Goal: Task Accomplishment & Management: Manage account settings

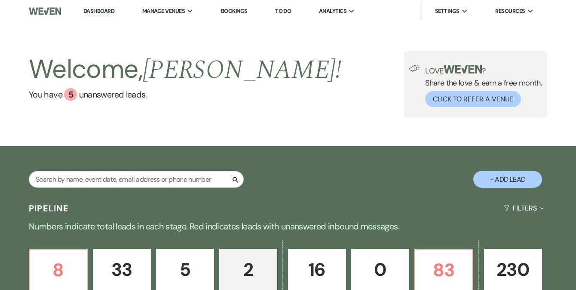
select select "4"
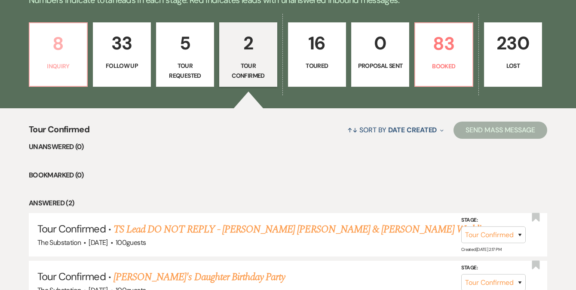
click at [68, 78] on link "8 Inquiry" at bounding box center [58, 54] width 59 height 64
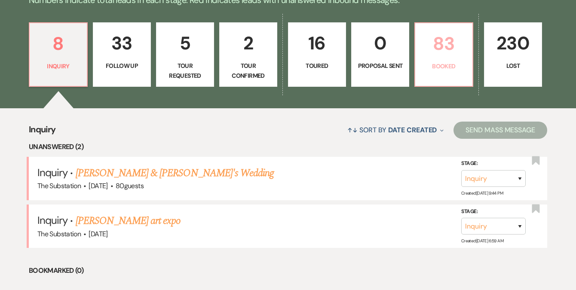
click at [446, 65] on p "Booked" at bounding box center [443, 65] width 47 height 9
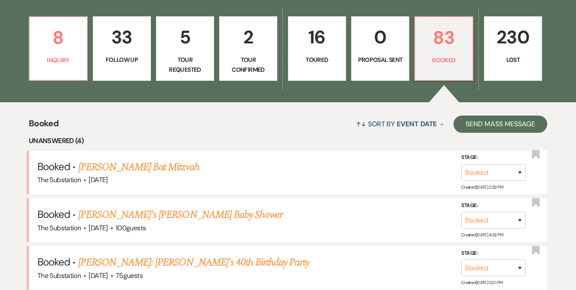
scroll to position [233, 0]
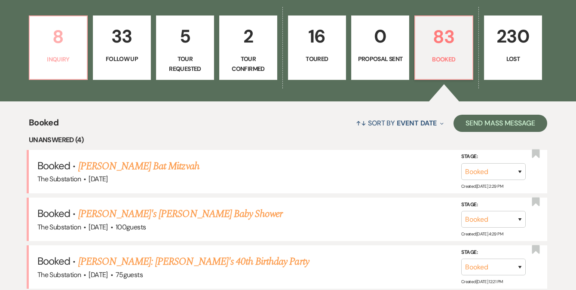
click at [64, 57] on p "Inquiry" at bounding box center [58, 59] width 47 height 9
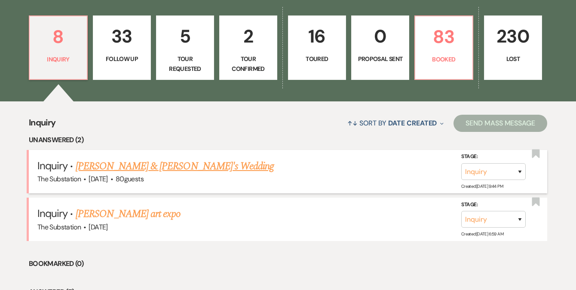
click at [121, 167] on link "[PERSON_NAME] & [PERSON_NAME]'s Wedding" at bounding box center [175, 166] width 199 height 15
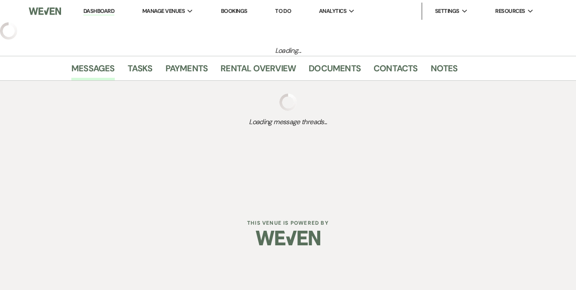
select select "5"
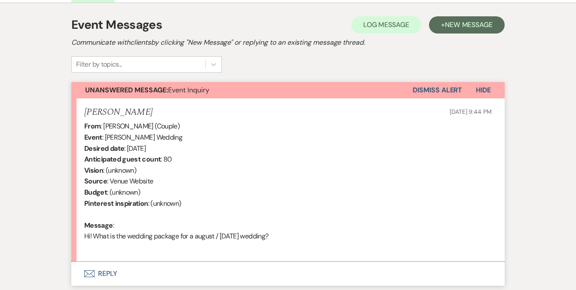
scroll to position [236, 0]
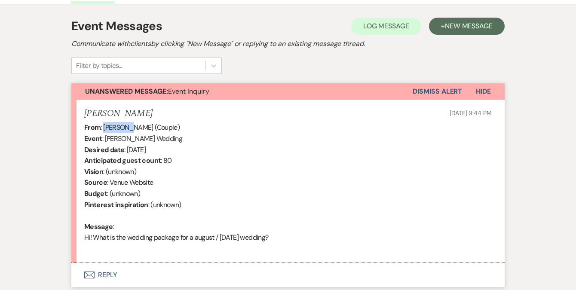
drag, startPoint x: 104, startPoint y: 128, endPoint x: 124, endPoint y: 129, distance: 20.2
click at [124, 129] on div "From : [PERSON_NAME] (Couple) Event : [PERSON_NAME] Wedding Desired date : [DAT…" at bounding box center [287, 188] width 407 height 132
copy div "[PERSON_NAME]"
click at [429, 92] on button "Dismiss Alert" at bounding box center [437, 91] width 49 height 16
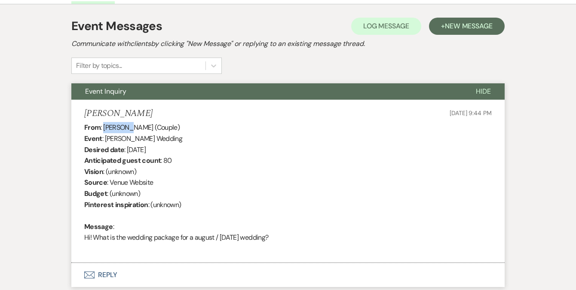
scroll to position [119, 0]
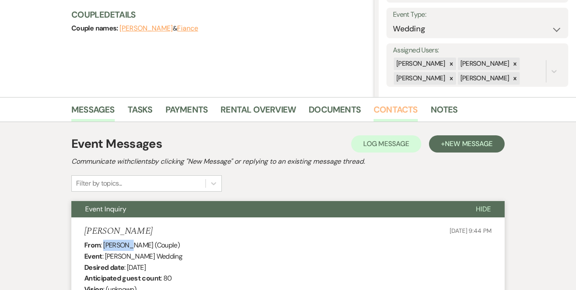
click at [392, 107] on link "Contacts" at bounding box center [396, 112] width 44 height 19
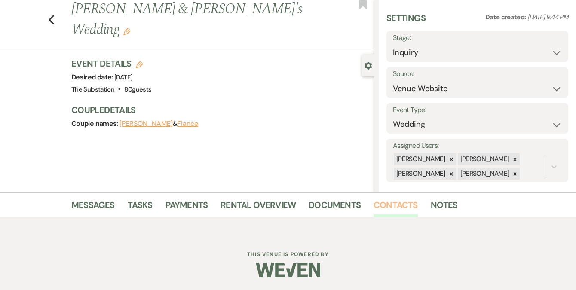
scroll to position [119, 0]
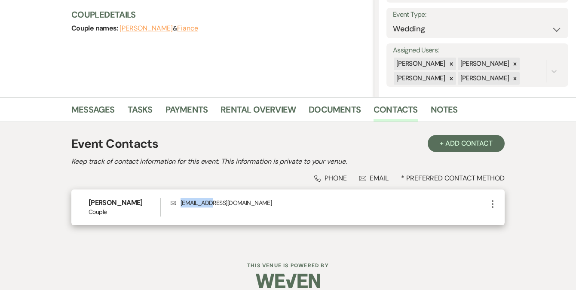
click at [182, 204] on p "Envelope [EMAIL_ADDRESS][DOMAIN_NAME]" at bounding box center [329, 202] width 317 height 9
drag, startPoint x: 188, startPoint y: 203, endPoint x: 238, endPoint y: 203, distance: 50.3
click at [238, 203] on p "Envelope [EMAIL_ADDRESS][DOMAIN_NAME]" at bounding box center [329, 202] width 317 height 9
copy p "[EMAIL_ADDRESS][DOMAIN_NAME]"
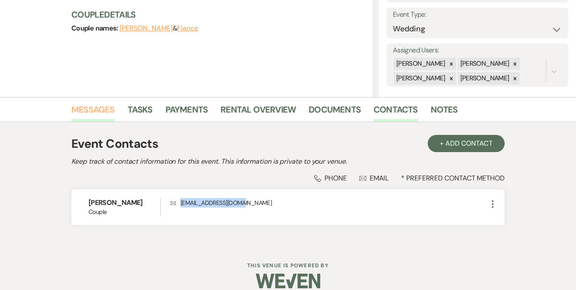
click at [107, 107] on link "Messages" at bounding box center [92, 112] width 43 height 19
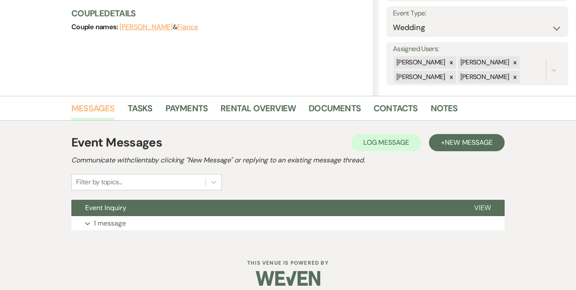
scroll to position [120, 0]
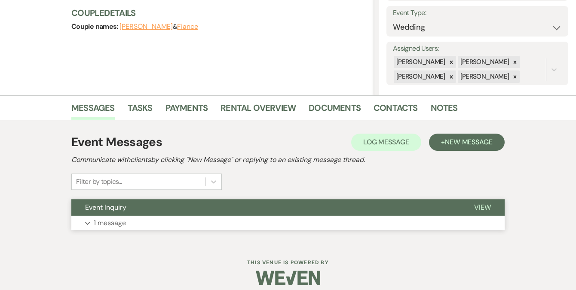
click at [128, 213] on button "Event Inquiry" at bounding box center [265, 207] width 389 height 16
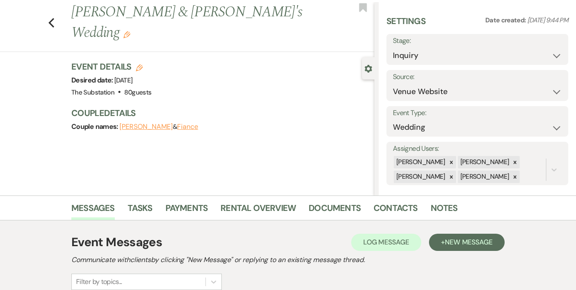
scroll to position [0, 0]
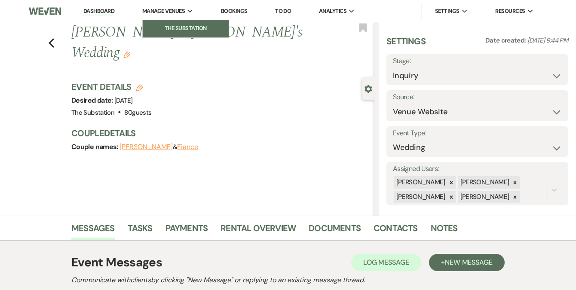
click at [180, 26] on li "The Substation" at bounding box center [185, 28] width 77 height 9
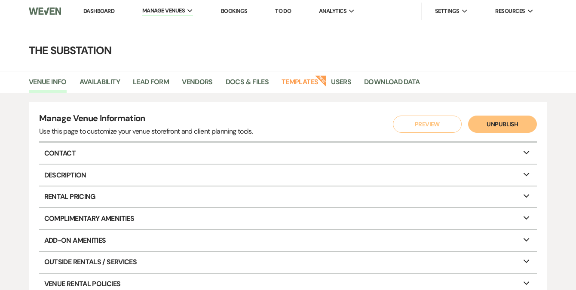
click at [111, 12] on link "Dashboard" at bounding box center [98, 10] width 31 height 7
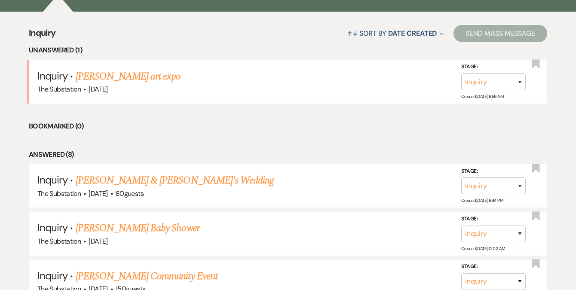
scroll to position [208, 0]
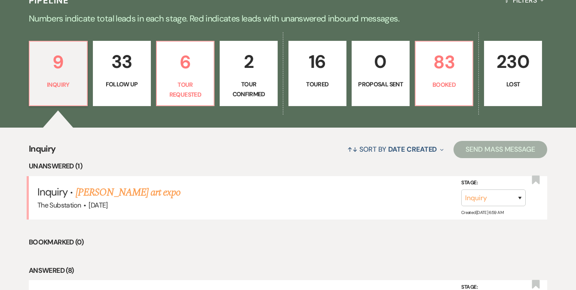
click at [126, 78] on link "33 Follow Up" at bounding box center [122, 73] width 58 height 65
select select "9"
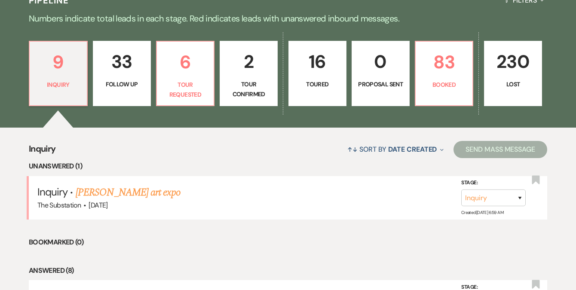
select select "9"
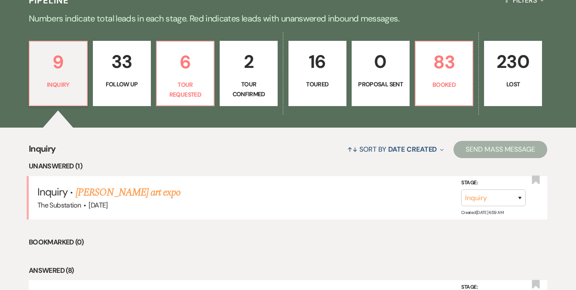
select select "9"
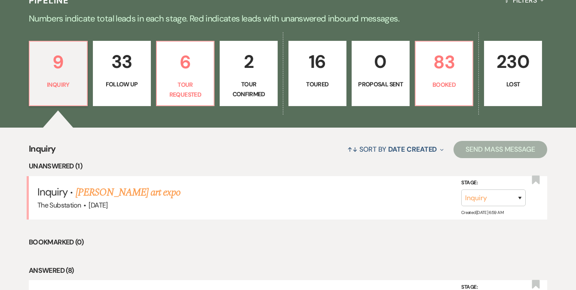
select select "9"
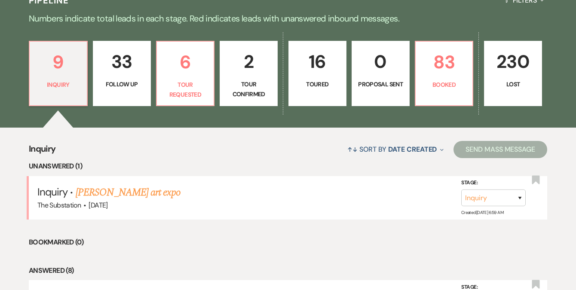
select select "9"
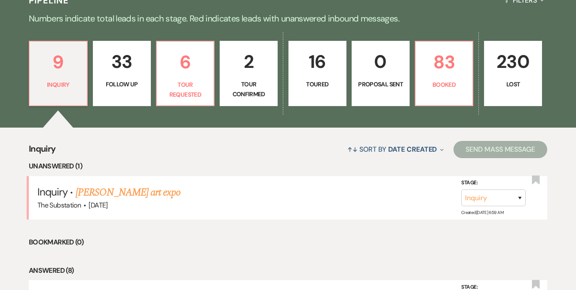
select select "9"
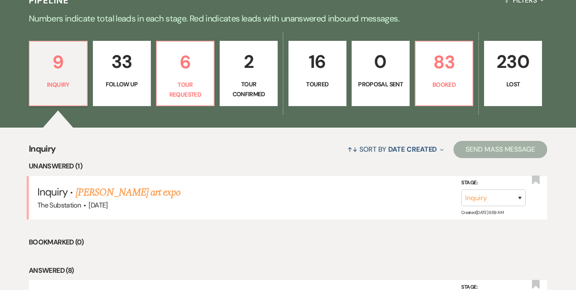
select select "9"
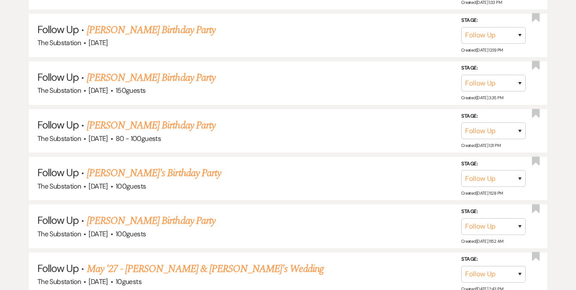
scroll to position [977, 0]
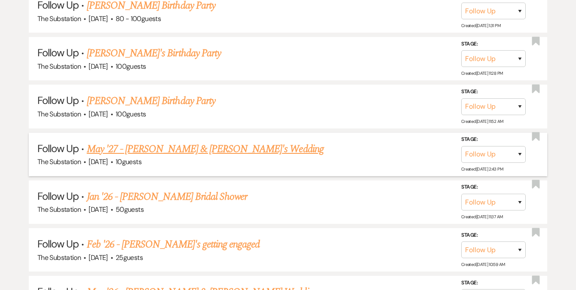
click at [196, 144] on link "May '27 - [PERSON_NAME] & [PERSON_NAME]'s Wedding" at bounding box center [205, 148] width 237 height 15
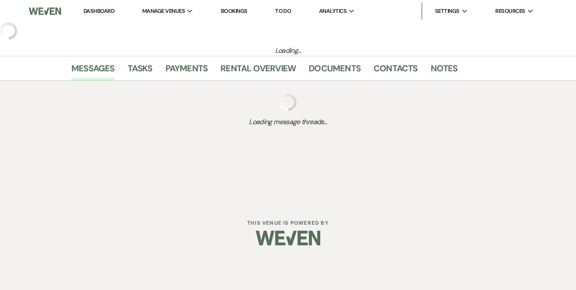
select select "9"
select select "1"
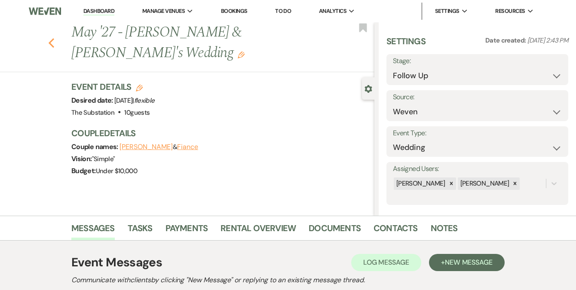
click at [54, 45] on use "button" at bounding box center [52, 42] width 6 height 9
select select "9"
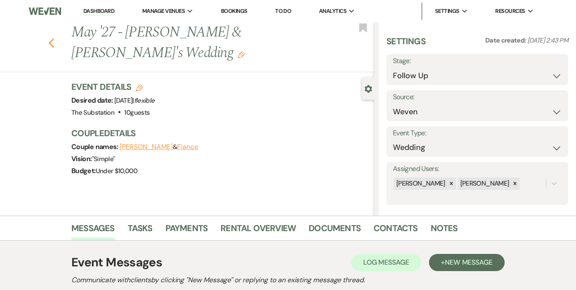
select select "9"
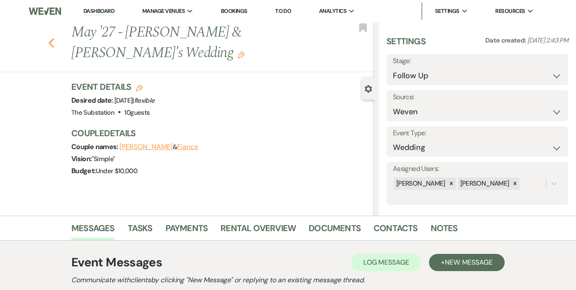
select select "9"
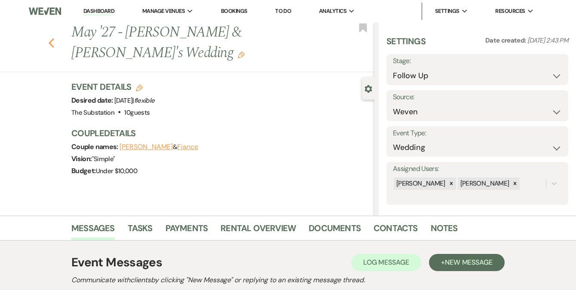
select select "9"
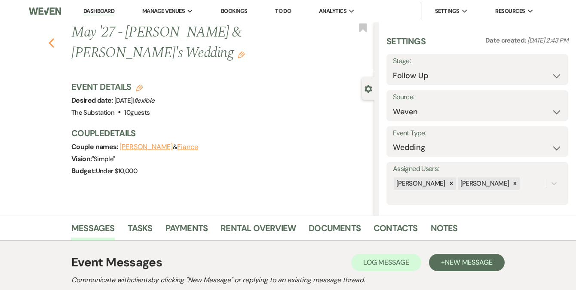
select select "9"
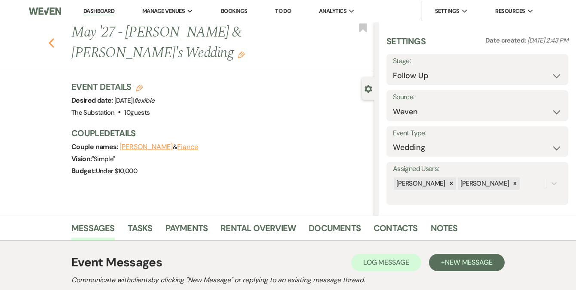
select select "9"
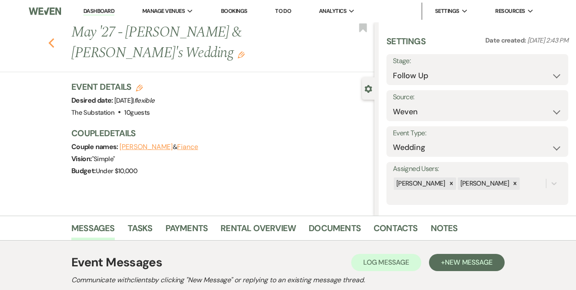
select select "9"
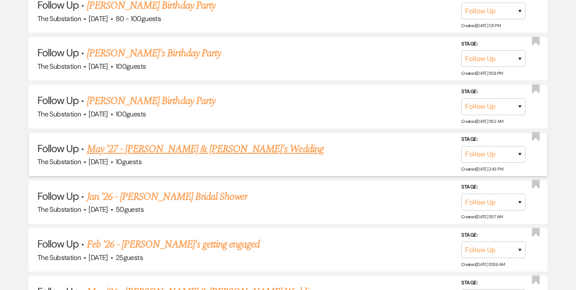
scroll to position [1033, 0]
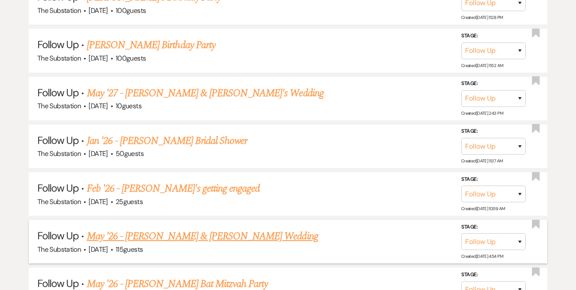
click at [196, 229] on link "May '26 - [PERSON_NAME] & [PERSON_NAME] Wedding" at bounding box center [202, 236] width 231 height 15
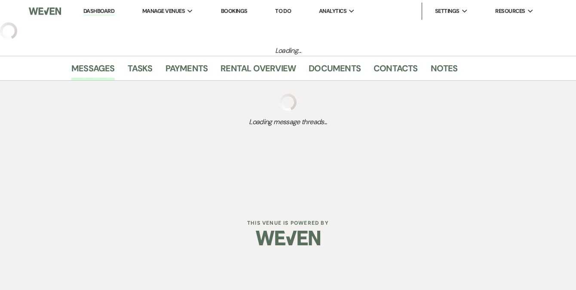
select select "9"
select select "5"
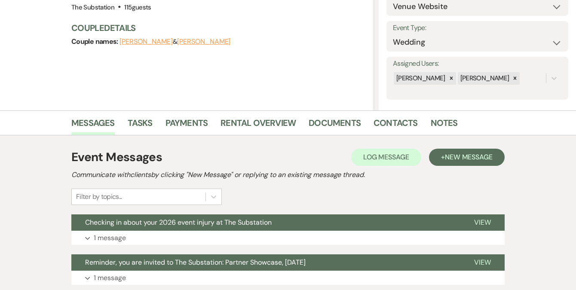
scroll to position [208, 0]
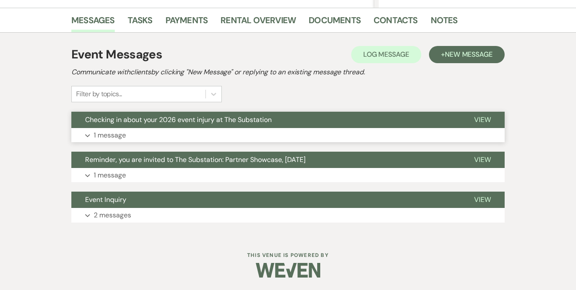
click at [188, 132] on button "Expand 1 message" at bounding box center [287, 135] width 433 height 15
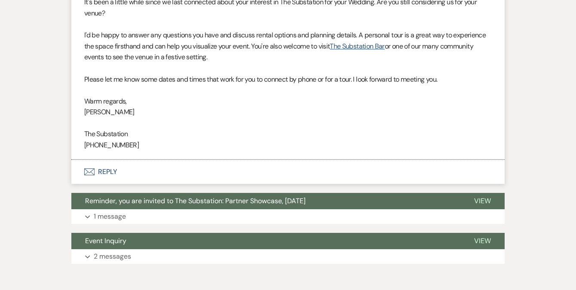
scroll to position [456, 0]
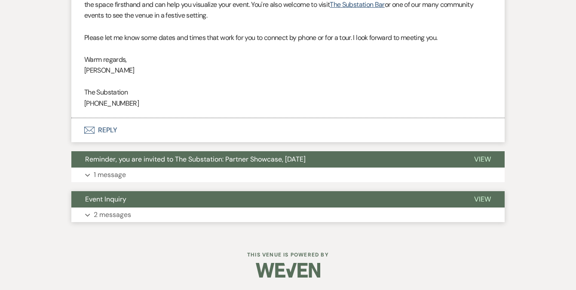
click at [147, 210] on button "Expand 2 messages" at bounding box center [287, 215] width 433 height 15
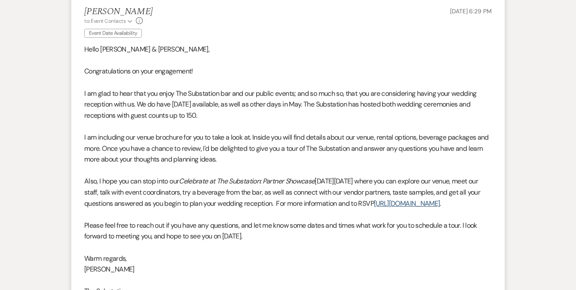
scroll to position [869, 0]
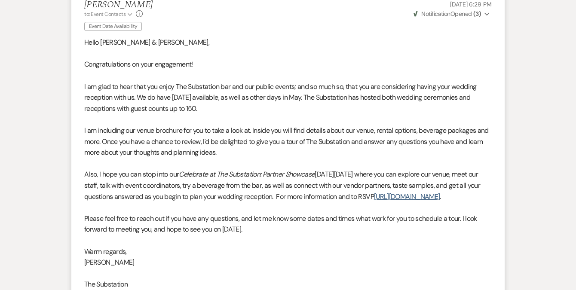
click at [265, 109] on p "I am glad to hear that you enjoy The Substation bar and our public events; and …" at bounding box center [287, 97] width 407 height 33
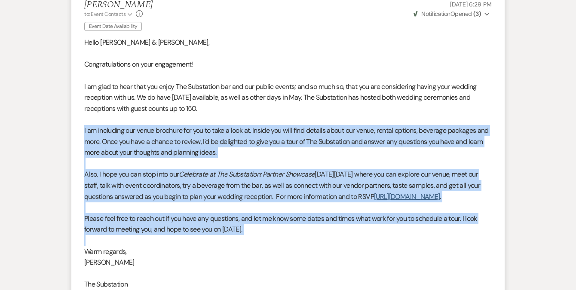
drag, startPoint x: 83, startPoint y: 129, endPoint x: 292, endPoint y: 252, distance: 241.8
click at [292, 252] on li "[PERSON_NAME] to: Event Contacts Expand Info Event Date Availability [DATE] 6:2…" at bounding box center [287, 167] width 433 height 353
click at [376, 246] on p at bounding box center [287, 240] width 407 height 11
drag, startPoint x: 155, startPoint y: 241, endPoint x: 75, endPoint y: 130, distance: 137.0
click at [75, 130] on li "[PERSON_NAME] to: Event Contacts Expand Info Event Date Availability [DATE] 6:2…" at bounding box center [287, 167] width 433 height 353
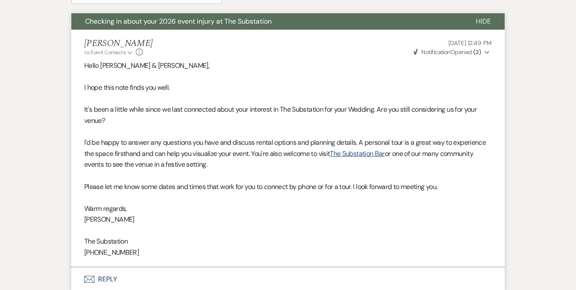
scroll to position [0, 0]
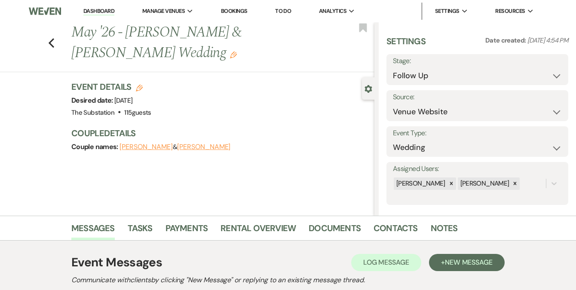
click at [99, 10] on link "Dashboard" at bounding box center [98, 11] width 31 height 8
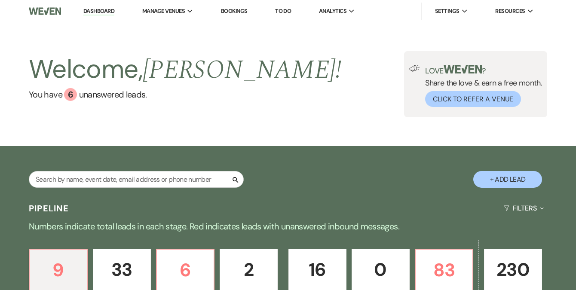
scroll to position [133, 0]
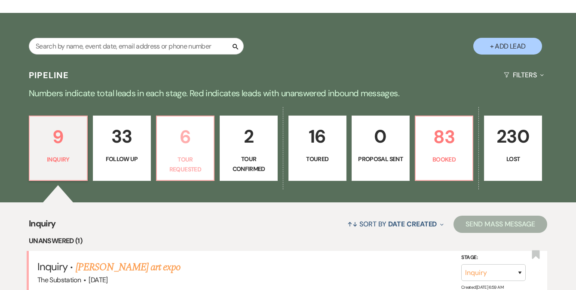
click at [196, 162] on p "Tour Requested" at bounding box center [185, 164] width 47 height 19
select select "2"
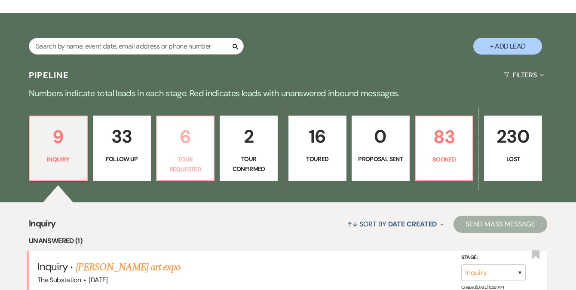
select select "2"
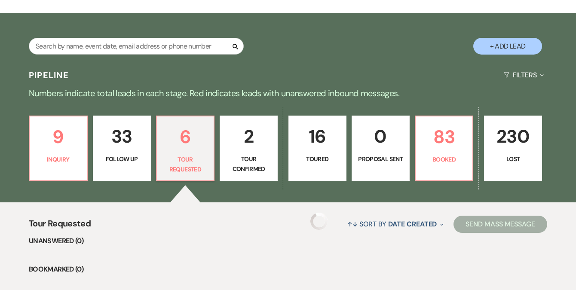
select select "2"
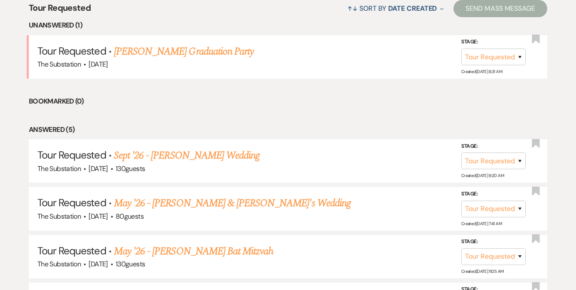
scroll to position [349, 0]
click at [219, 158] on link "Sept '26 - [PERSON_NAME] Wedding" at bounding box center [187, 154] width 146 height 15
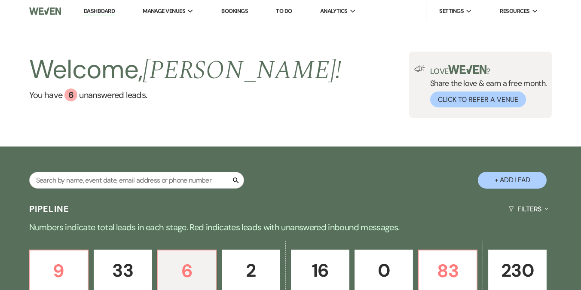
select select "2"
select select "5"
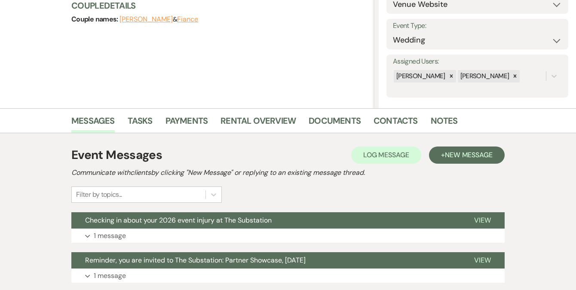
scroll to position [217, 0]
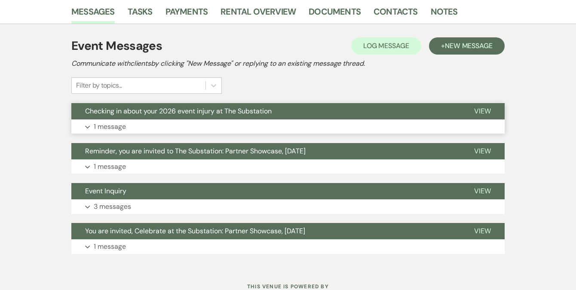
click at [233, 124] on button "Expand 1 message" at bounding box center [287, 126] width 433 height 15
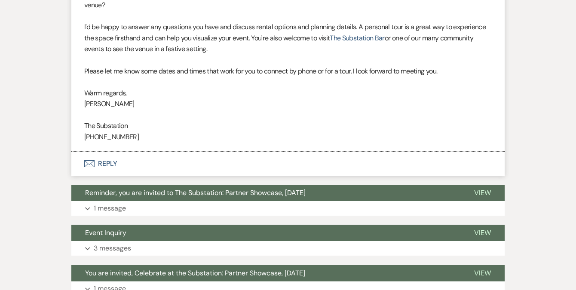
scroll to position [496, 0]
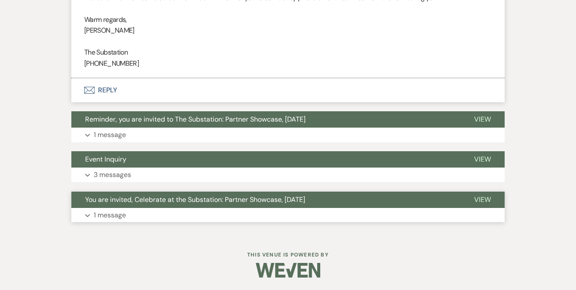
click at [183, 215] on button "Expand 1 message" at bounding box center [287, 215] width 433 height 15
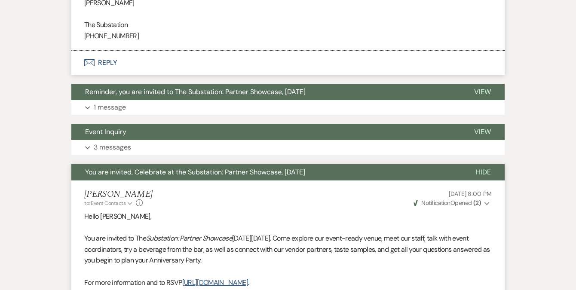
scroll to position [465, 0]
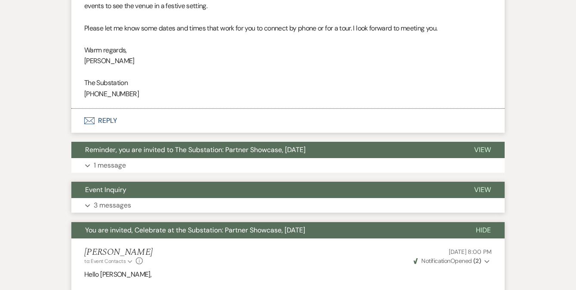
click at [164, 204] on button "Expand 3 messages" at bounding box center [287, 205] width 433 height 15
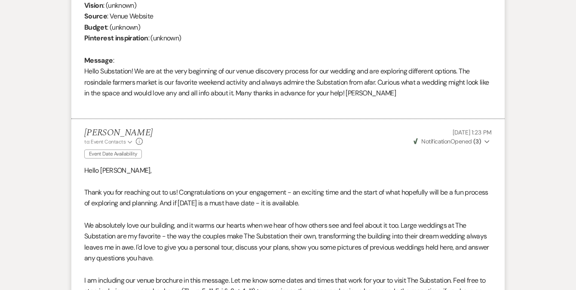
scroll to position [810, 0]
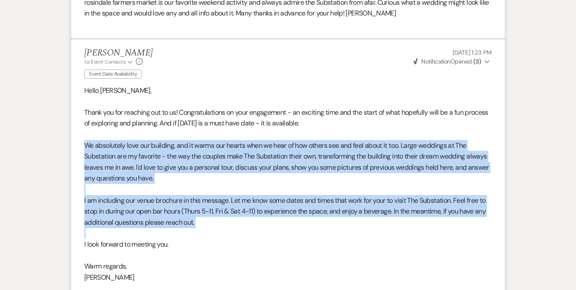
drag, startPoint x: 84, startPoint y: 144, endPoint x: 224, endPoint y: 233, distance: 165.3
click at [224, 233] on div "Hello [PERSON_NAME], Thank you for reaching out to us! Congratulations on your …" at bounding box center [287, 200] width 407 height 231
click at [231, 157] on p "We absolutely love our building, and it warms our hearts when we hear of how ot…" at bounding box center [287, 162] width 407 height 44
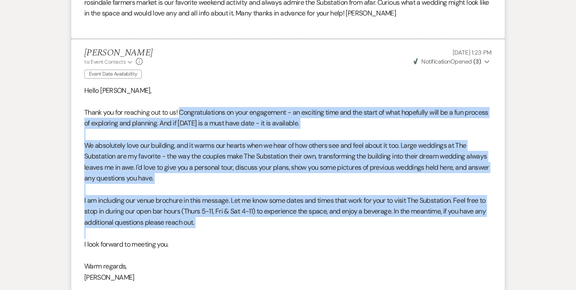
drag, startPoint x: 182, startPoint y: 110, endPoint x: 218, endPoint y: 231, distance: 126.6
click at [218, 231] on div "Hello [PERSON_NAME], Thank you for reaching out to us! Congratulations on your …" at bounding box center [287, 200] width 407 height 231
copy div "Congratulations on your engagement - an exciting time and the start of what hop…"
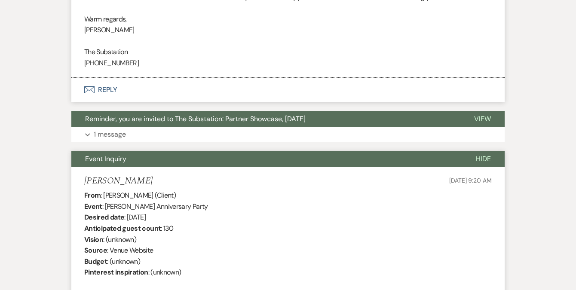
scroll to position [0, 0]
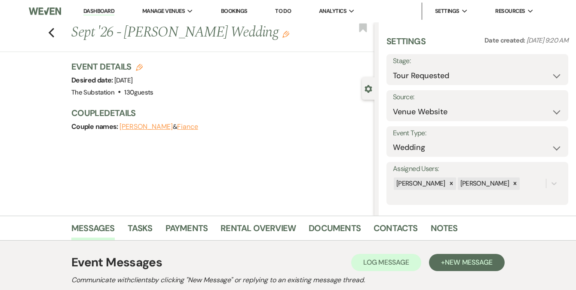
click at [98, 11] on link "Dashboard" at bounding box center [98, 11] width 31 height 8
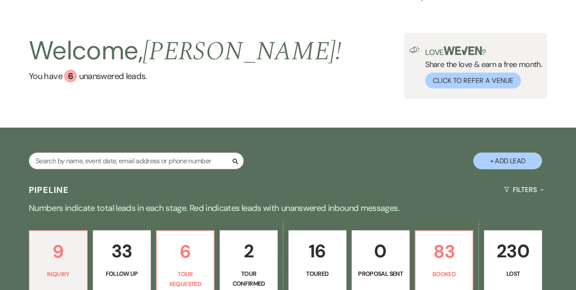
scroll to position [77, 0]
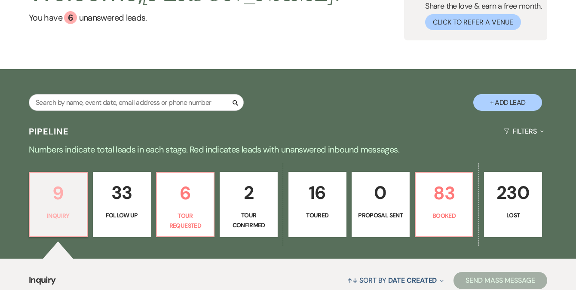
click at [58, 193] on p "9" at bounding box center [58, 193] width 47 height 29
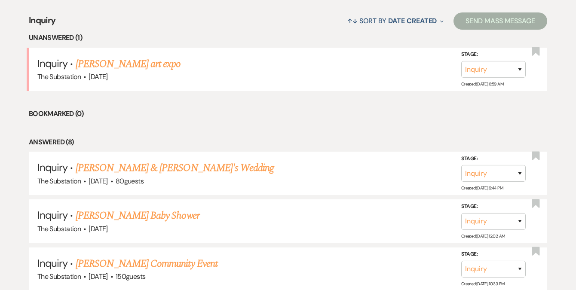
scroll to position [336, 0]
click at [109, 172] on link "[PERSON_NAME] & [PERSON_NAME]'s Wedding" at bounding box center [175, 168] width 199 height 15
select select "5"
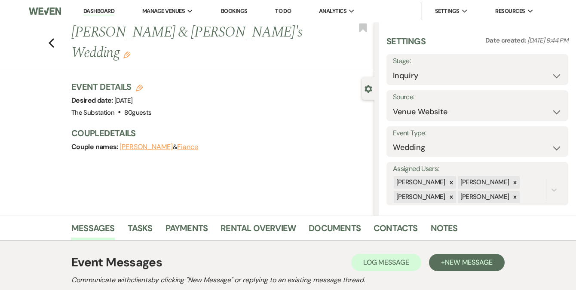
click at [130, 52] on use "button" at bounding box center [126, 55] width 7 height 7
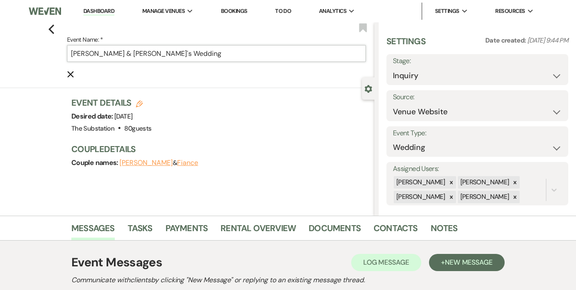
click at [74, 54] on input "[PERSON_NAME] & [PERSON_NAME]'s Wedding" at bounding box center [216, 53] width 299 height 17
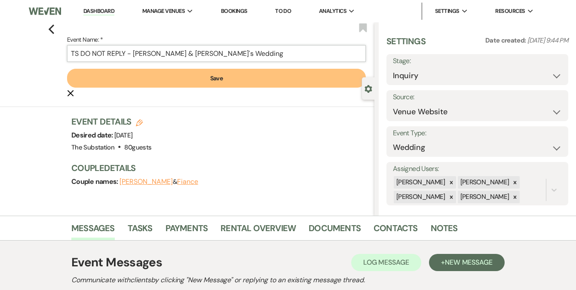
type input "TS DO NOT REPLY - [PERSON_NAME] & [PERSON_NAME]'s Wedding"
click at [199, 82] on button "Save" at bounding box center [216, 78] width 299 height 19
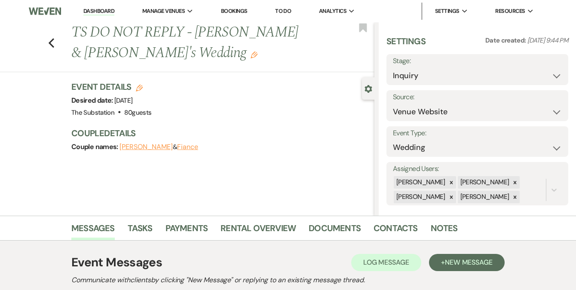
click at [104, 11] on link "Dashboard" at bounding box center [98, 11] width 31 height 8
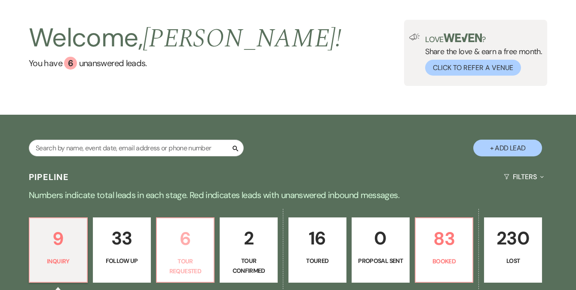
scroll to position [129, 0]
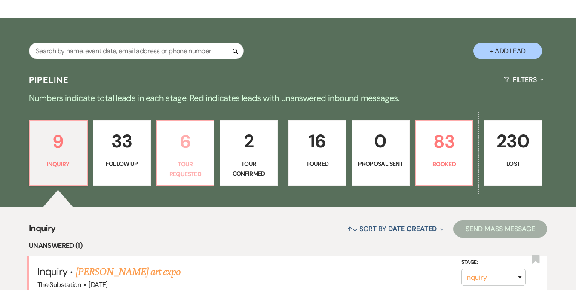
click at [187, 148] on p "6" at bounding box center [185, 141] width 47 height 29
select select "2"
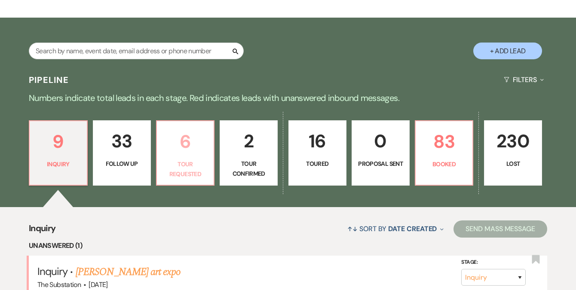
select select "2"
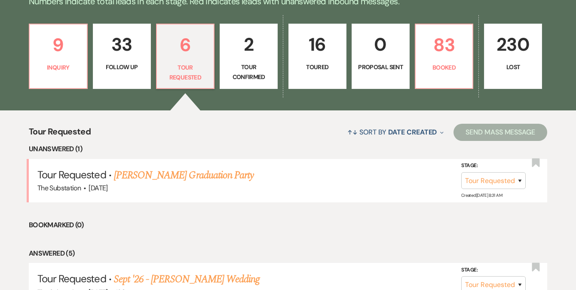
scroll to position [232, 0]
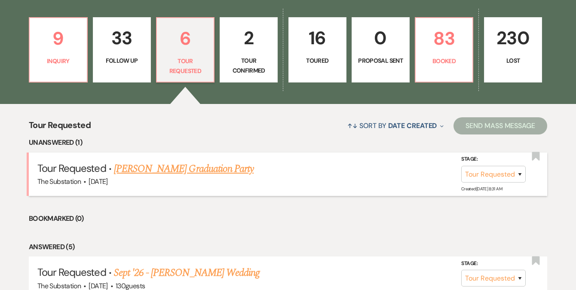
click at [187, 172] on link "[PERSON_NAME] Graduation Party" at bounding box center [184, 168] width 140 height 15
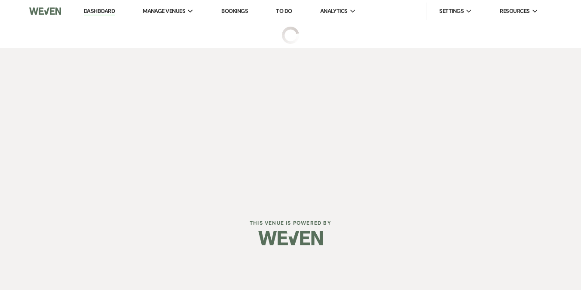
select select "2"
select select "5"
select select "19"
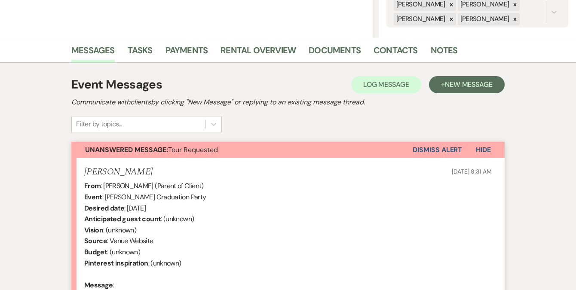
scroll to position [294, 0]
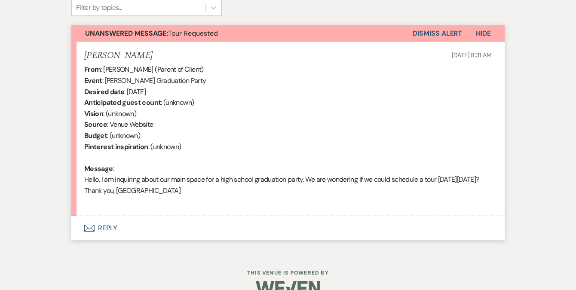
drag, startPoint x: 217, startPoint y: 189, endPoint x: 73, endPoint y: 183, distance: 143.7
click at [73, 183] on li "[PERSON_NAME] [DATE] 8:31 AM From : [PERSON_NAME] (Parent of Client) Event : [P…" at bounding box center [287, 129] width 433 height 175
drag, startPoint x: 104, startPoint y: 69, endPoint x: 159, endPoint y: 71, distance: 54.6
click at [159, 71] on div "From : [PERSON_NAME] (Parent of Client) Event : [PERSON_NAME] Graduation Party …" at bounding box center [287, 135] width 407 height 143
copy div "[PERSON_NAME]"
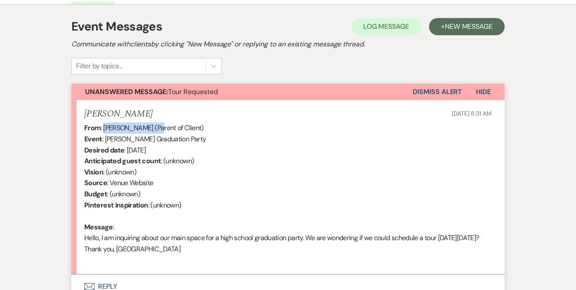
scroll to position [99, 0]
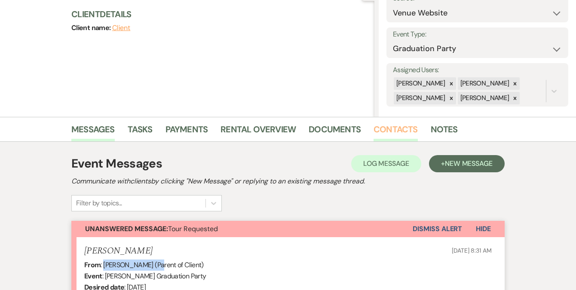
click at [397, 132] on link "Contacts" at bounding box center [396, 132] width 44 height 19
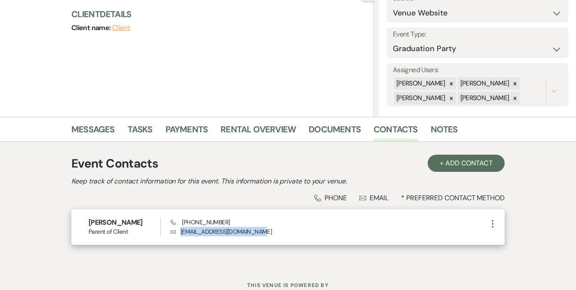
drag, startPoint x: 181, startPoint y: 231, endPoint x: 262, endPoint y: 233, distance: 80.8
click at [262, 233] on p "Envelope [EMAIL_ADDRESS][DOMAIN_NAME]" at bounding box center [329, 231] width 317 height 9
copy p "[EMAIL_ADDRESS][DOMAIN_NAME]"
click at [183, 219] on span "Phone [PHONE_NUMBER]" at bounding box center [200, 222] width 59 height 8
drag, startPoint x: 182, startPoint y: 221, endPoint x: 227, endPoint y: 219, distance: 44.7
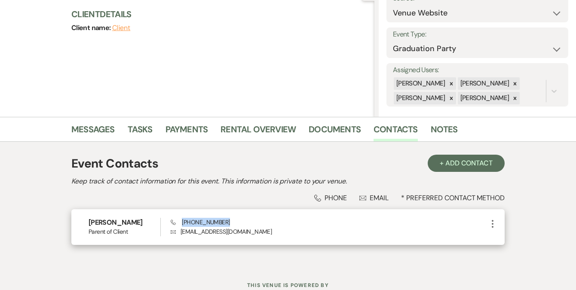
click at [227, 219] on div "Phone [PHONE_NUMBER] Envelope [EMAIL_ADDRESS][DOMAIN_NAME]" at bounding box center [329, 227] width 317 height 18
copy span "[PHONE_NUMBER]"
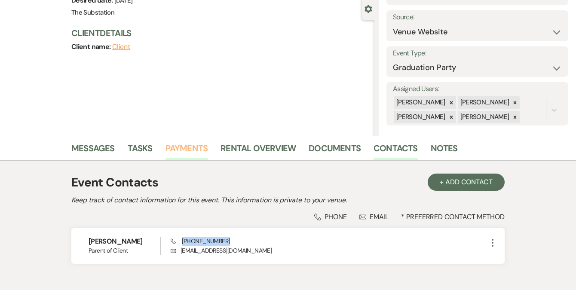
scroll to position [74, 0]
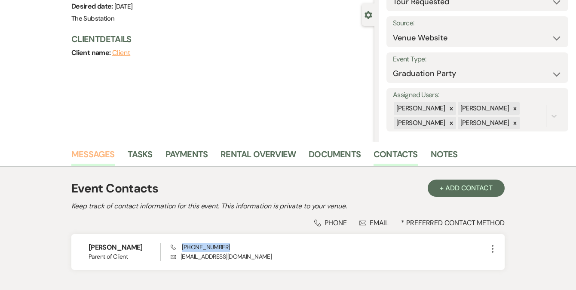
click at [81, 155] on link "Messages" at bounding box center [92, 156] width 43 height 19
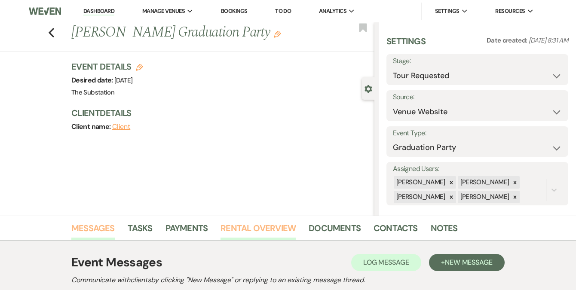
scroll to position [207, 0]
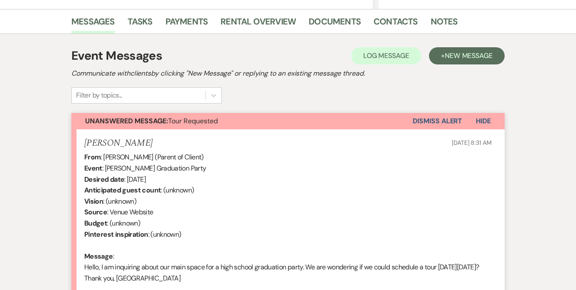
click at [429, 121] on button "Dismiss Alert" at bounding box center [437, 121] width 49 height 16
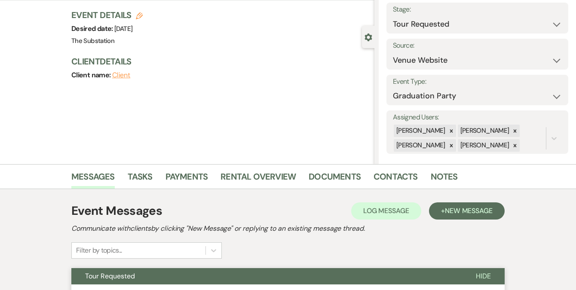
scroll to position [0, 0]
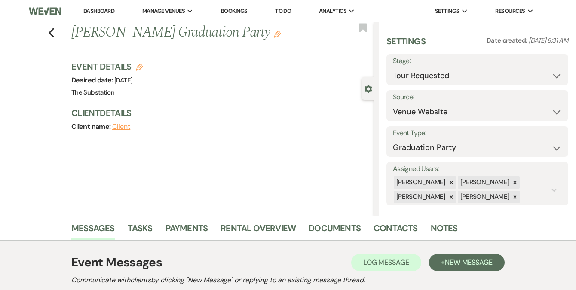
click at [281, 35] on use "button" at bounding box center [277, 34] width 7 height 7
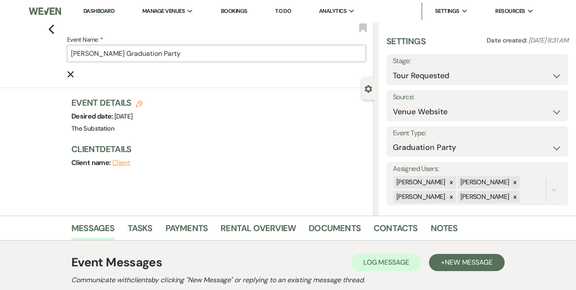
click at [75, 55] on input "[PERSON_NAME] Graduation Party" at bounding box center [216, 53] width 299 height 17
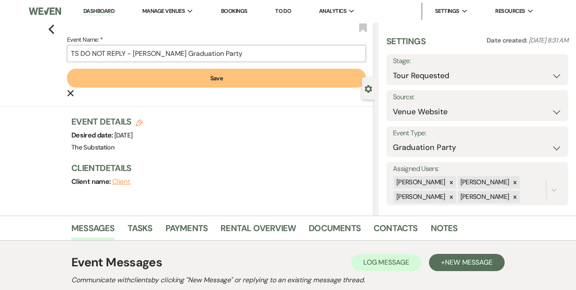
type input "TS DO NOT REPLY - [PERSON_NAME] Graduation Party"
click at [222, 78] on button "Save" at bounding box center [216, 78] width 299 height 19
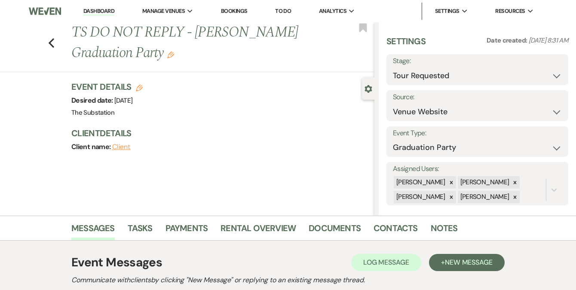
click at [98, 12] on link "Dashboard" at bounding box center [98, 11] width 31 height 8
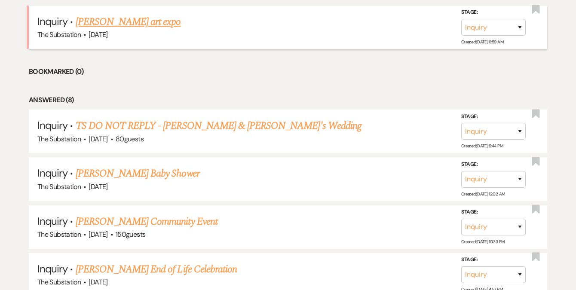
scroll to position [418, 0]
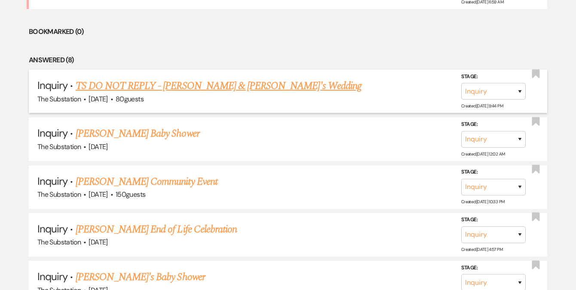
click at [226, 87] on link "TS DO NOT REPLY - [PERSON_NAME] & [PERSON_NAME]'s Wedding" at bounding box center [219, 85] width 286 height 15
select select "5"
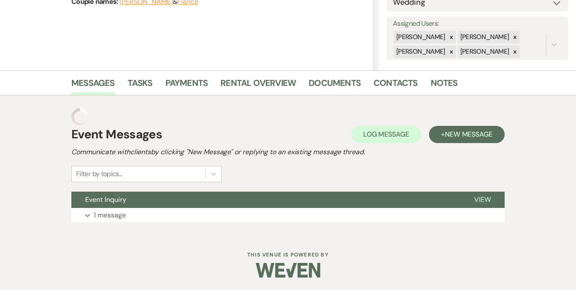
scroll to position [128, 0]
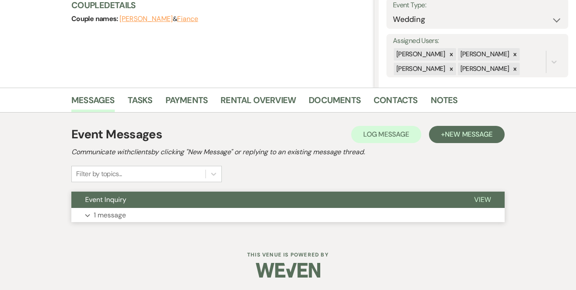
click at [156, 214] on button "Expand 1 message" at bounding box center [287, 215] width 433 height 15
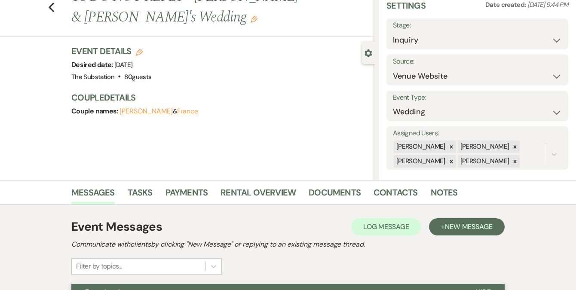
scroll to position [0, 0]
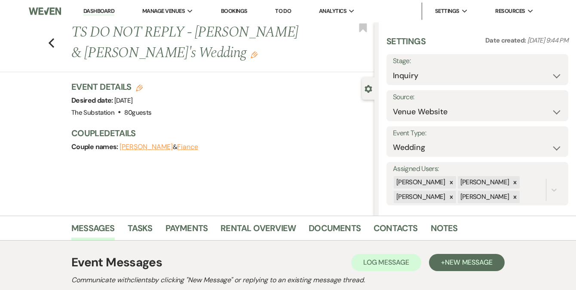
click at [55, 48] on div "Previous TS DO NOT REPLY - [PERSON_NAME] & [PERSON_NAME]'s Wedding Edit Bookmark" at bounding box center [185, 47] width 379 height 50
click at [53, 42] on use "button" at bounding box center [52, 42] width 6 height 9
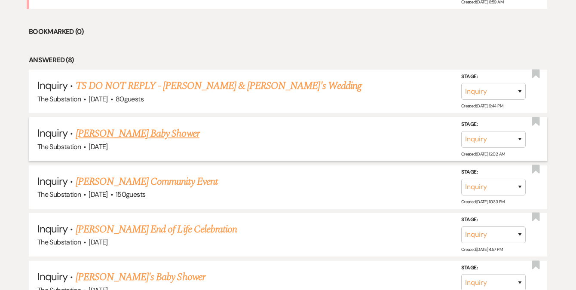
click at [143, 132] on link "[PERSON_NAME] Baby Shower" at bounding box center [138, 133] width 124 height 15
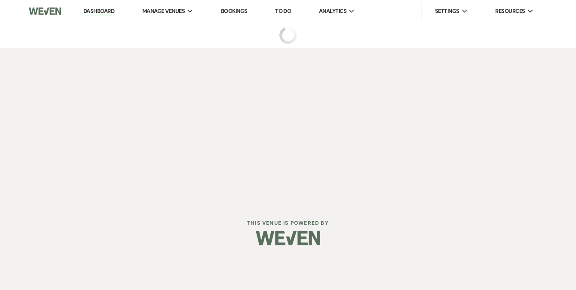
select select "5"
select select "3"
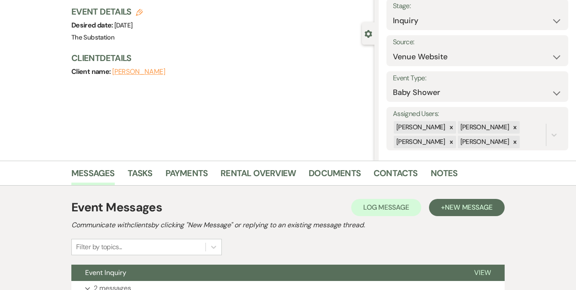
scroll to position [128, 0]
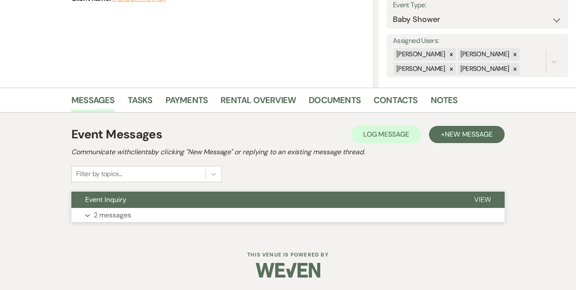
click at [148, 216] on button "Expand 2 messages" at bounding box center [287, 215] width 433 height 15
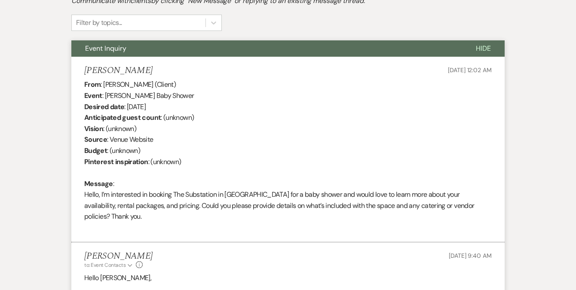
scroll to position [441, 0]
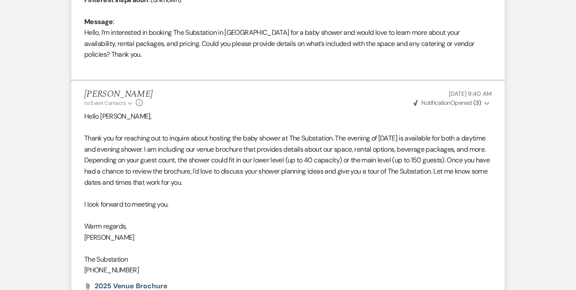
drag, startPoint x: 304, startPoint y: 174, endPoint x: 146, endPoint y: 160, distance: 158.7
click at [146, 160] on p "Thank you for reaching out to inquire about hosting the baby shower at The Subs…" at bounding box center [287, 160] width 407 height 55
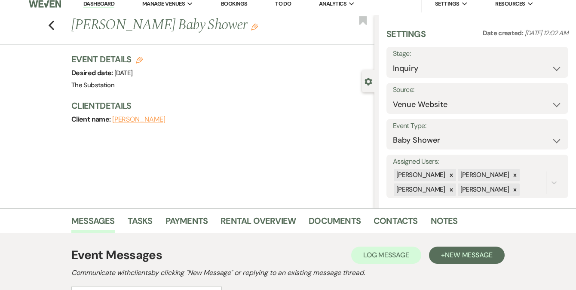
scroll to position [0, 0]
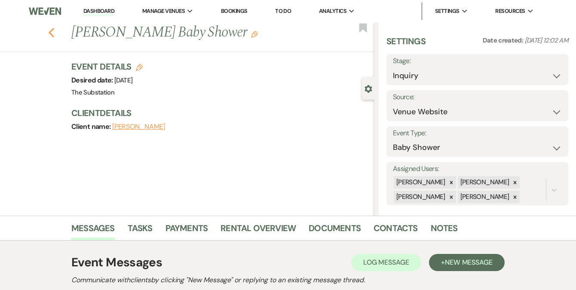
click at [52, 34] on icon "Previous" at bounding box center [51, 33] width 6 height 10
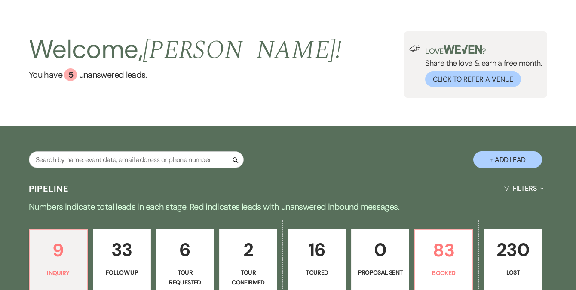
scroll to position [15, 0]
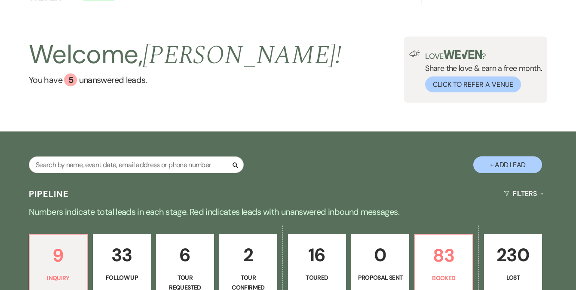
click at [119, 248] on p "33" at bounding box center [121, 255] width 47 height 29
select select "9"
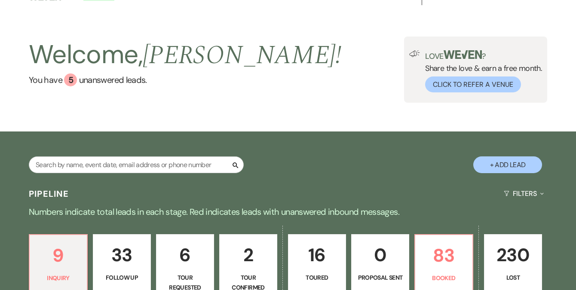
select select "9"
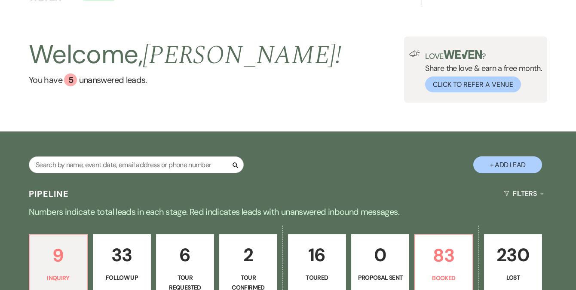
select select "9"
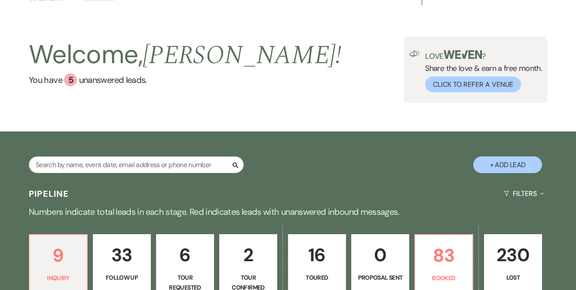
select select "9"
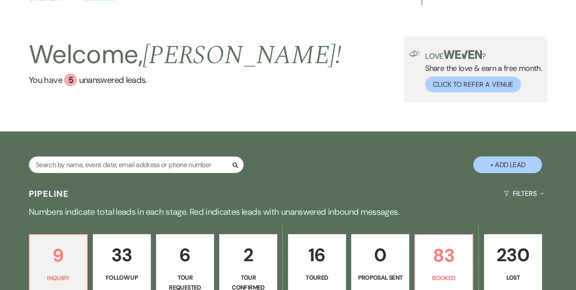
select select "9"
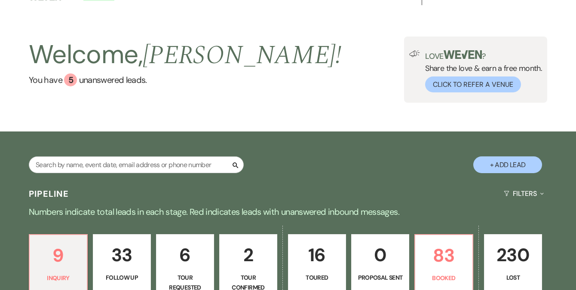
select select "9"
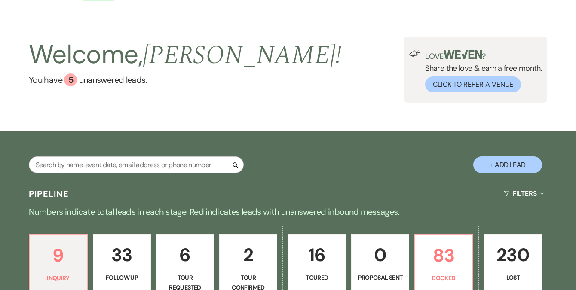
select select "9"
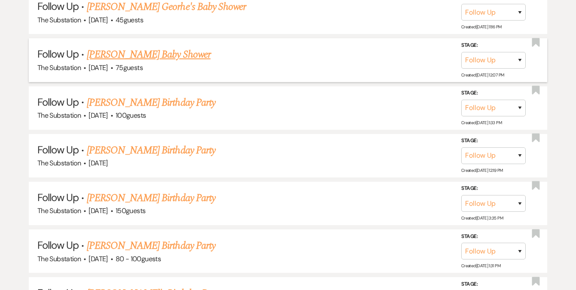
scroll to position [793, 0]
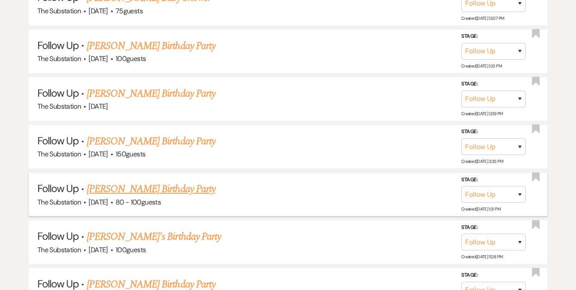
click at [178, 185] on link "[PERSON_NAME] Birthday Party" at bounding box center [151, 188] width 129 height 15
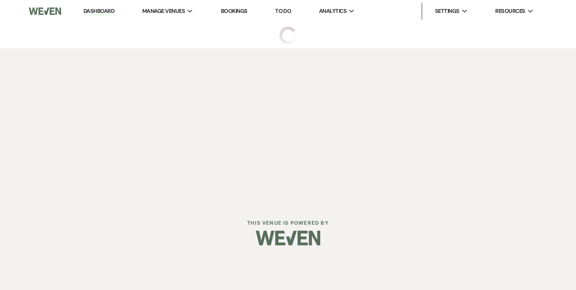
select select "9"
select select "5"
select select "4"
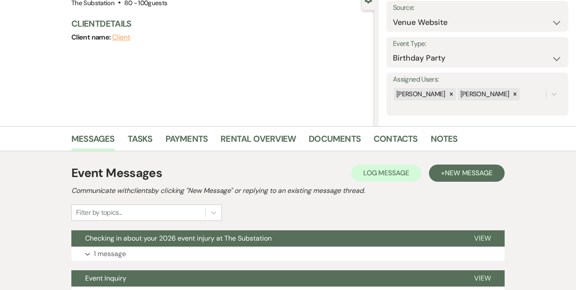
scroll to position [168, 0]
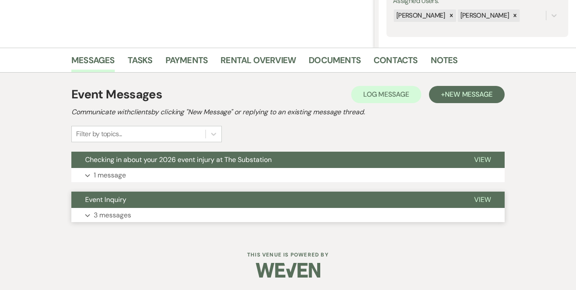
click at [180, 218] on button "Expand 3 messages" at bounding box center [287, 215] width 433 height 15
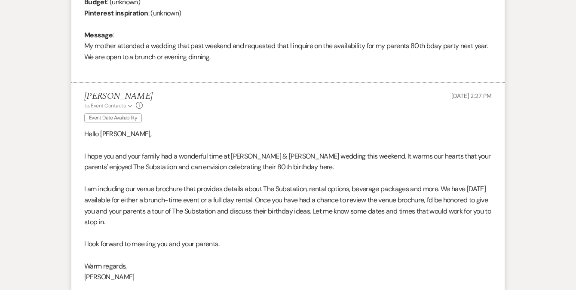
scroll to position [472, 0]
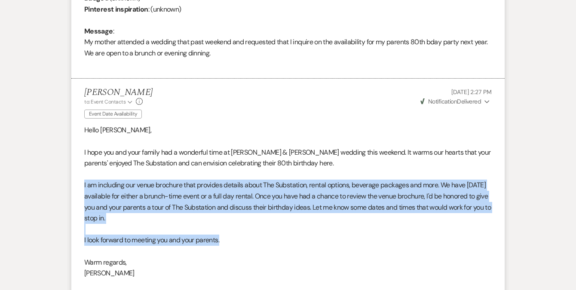
drag, startPoint x: 80, startPoint y: 184, endPoint x: 257, endPoint y: 242, distance: 185.8
click at [257, 242] on li "[PERSON_NAME] to: Event Contacts Expand Info Event Date Availability [DATE] 2:2…" at bounding box center [287, 210] width 433 height 263
copy div "I am including our venue brochure that provides details about The Substation, r…"
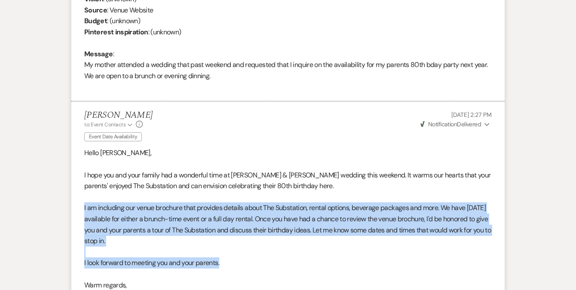
scroll to position [415, 0]
